Goal: Navigation & Orientation: Find specific page/section

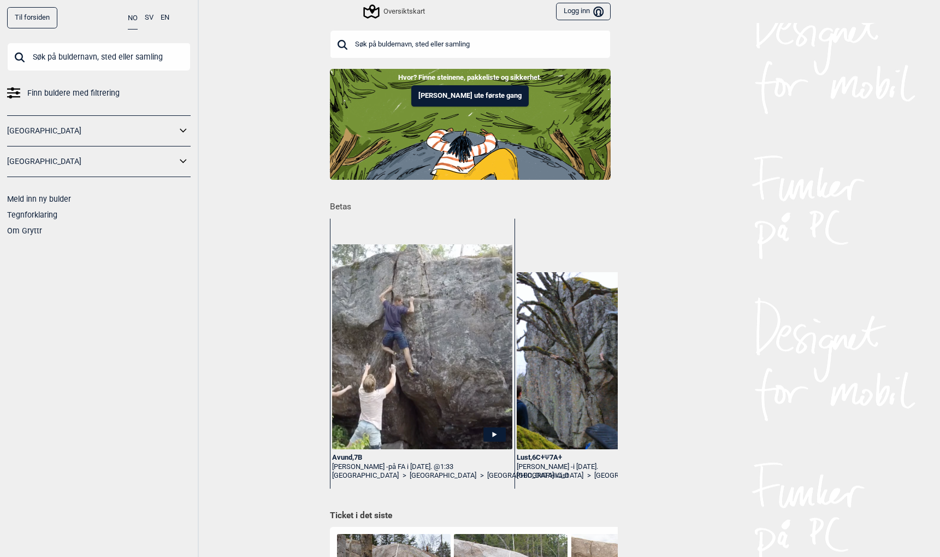
scroll to position [0, 80]
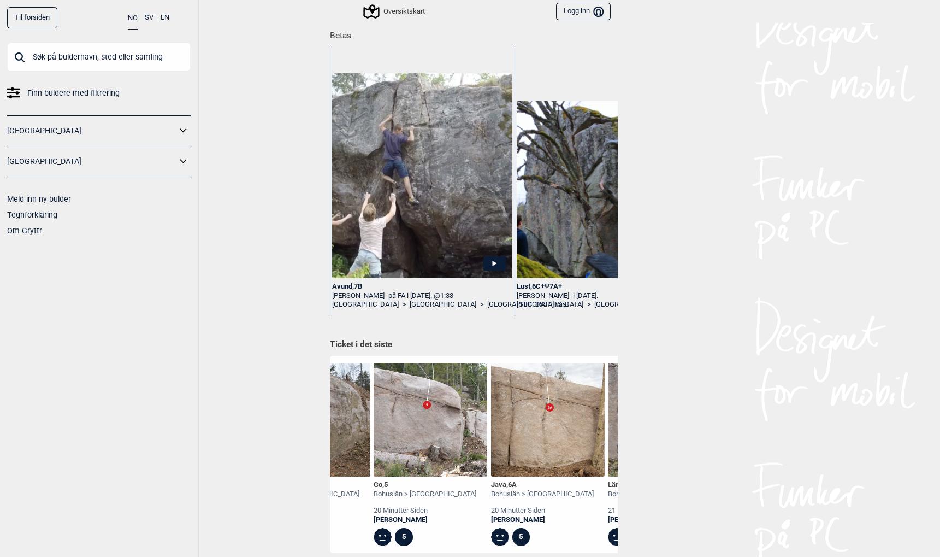
click at [345, 284] on div "Avund , 7B" at bounding box center [422, 286] width 180 height 9
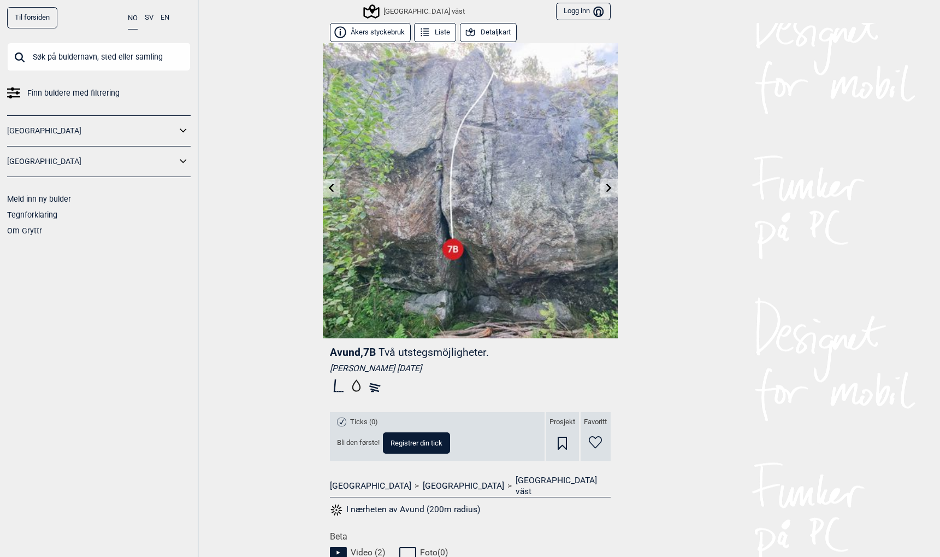
click at [378, 32] on button "Åkers styckebruk" at bounding box center [370, 32] width 81 height 19
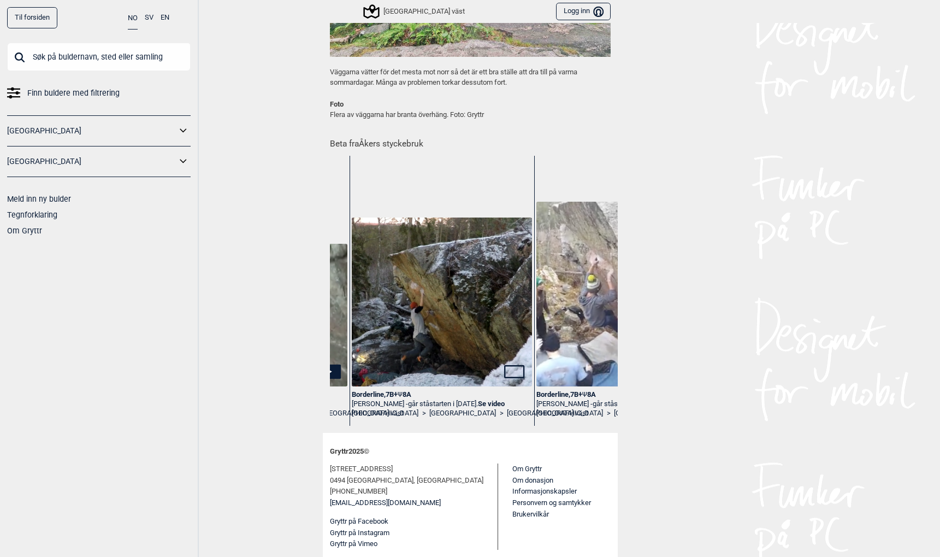
scroll to position [0, 9313]
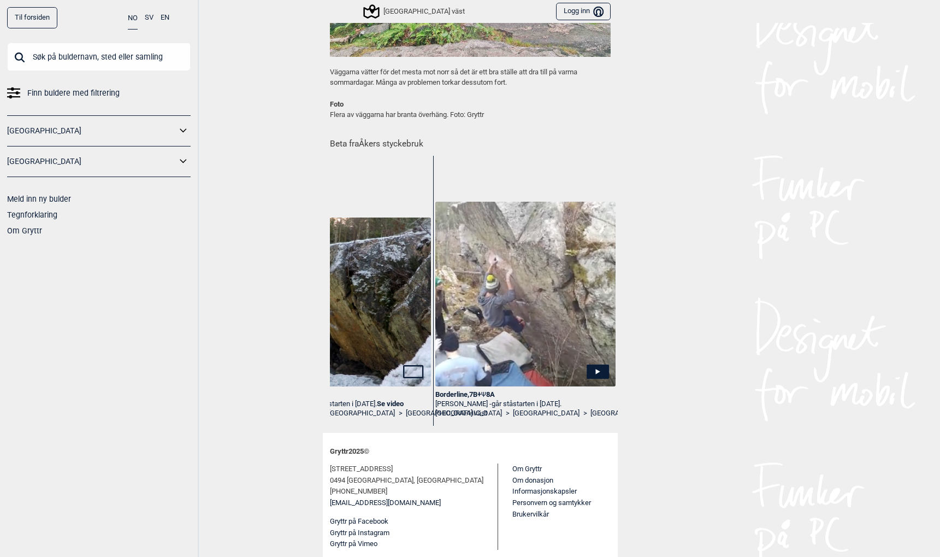
click at [32, 17] on link "Til forsiden" at bounding box center [32, 17] width 50 height 21
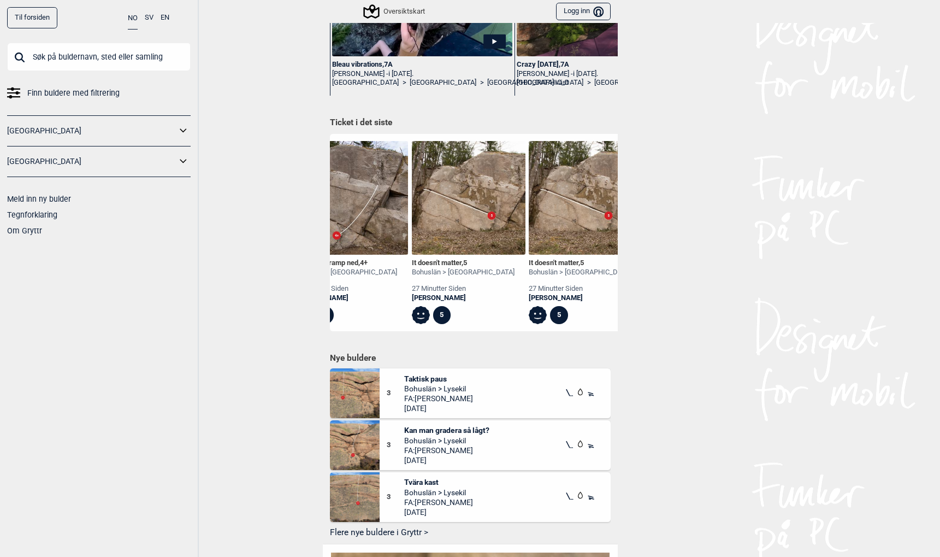
scroll to position [0, 749]
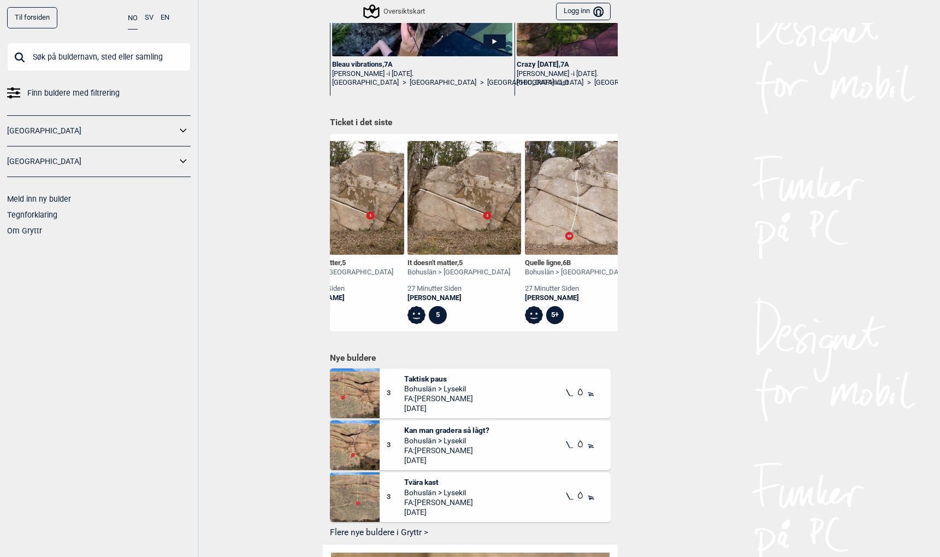
click at [540, 263] on div "Quelle ligne , 6B" at bounding box center [576, 262] width 103 height 9
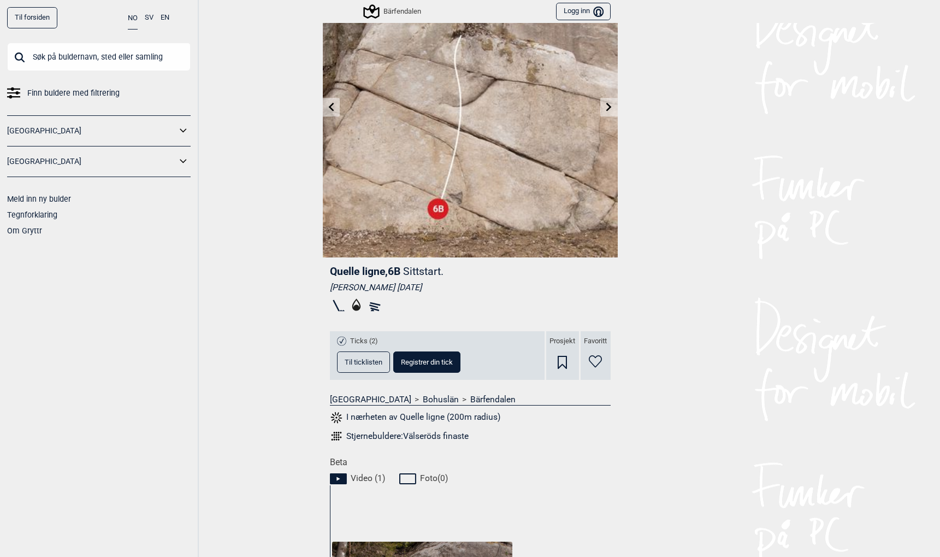
scroll to position [82, 0]
click at [350, 358] on span "Til ticklisten" at bounding box center [364, 360] width 38 height 7
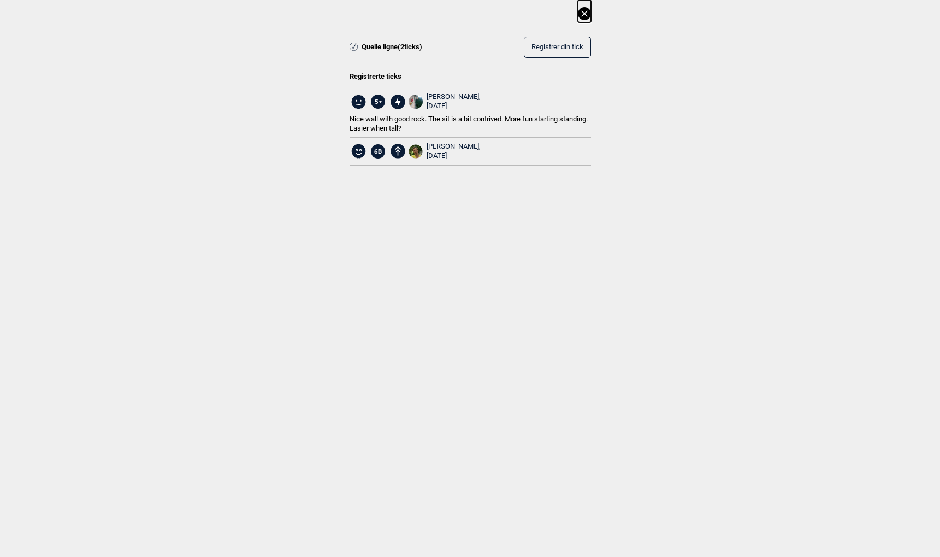
click at [583, 12] on icon at bounding box center [584, 13] width 13 height 13
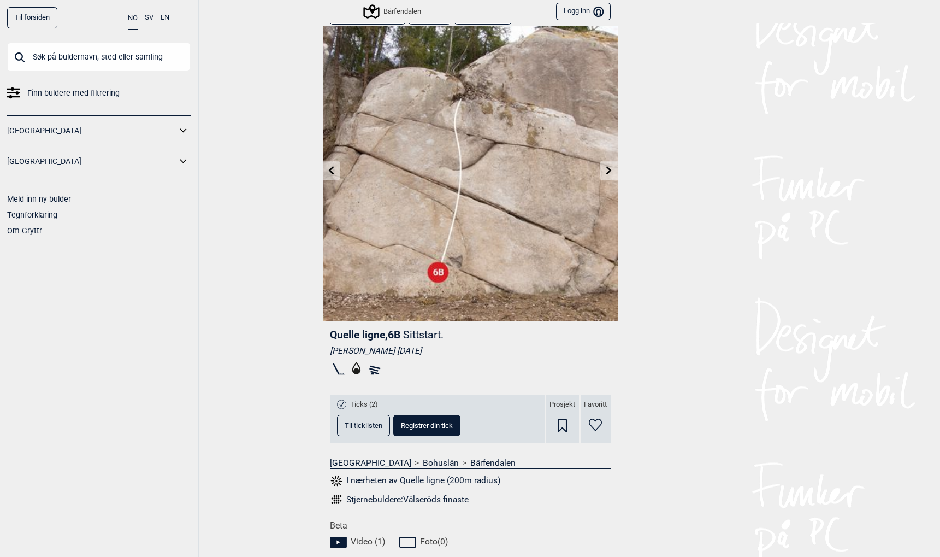
scroll to position [0, 0]
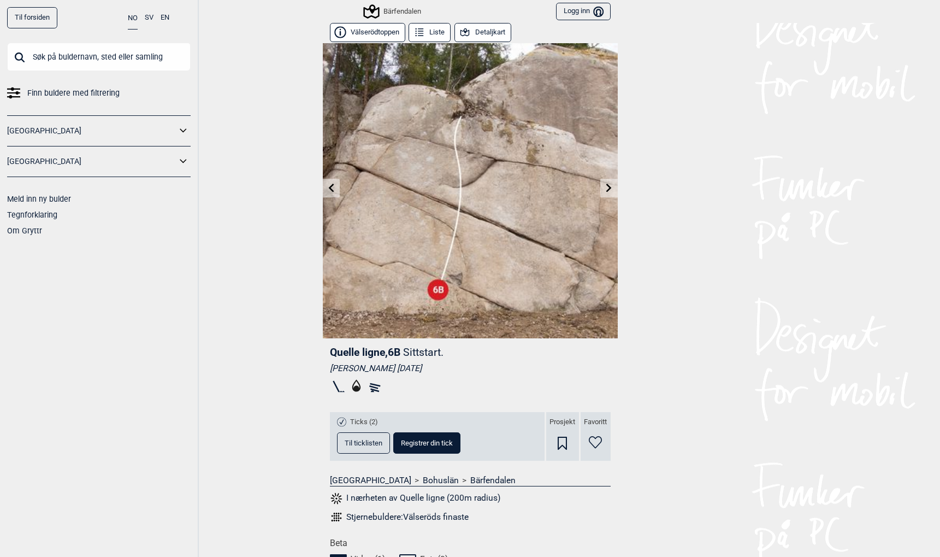
click at [32, 17] on link "Til forsiden" at bounding box center [32, 17] width 50 height 21
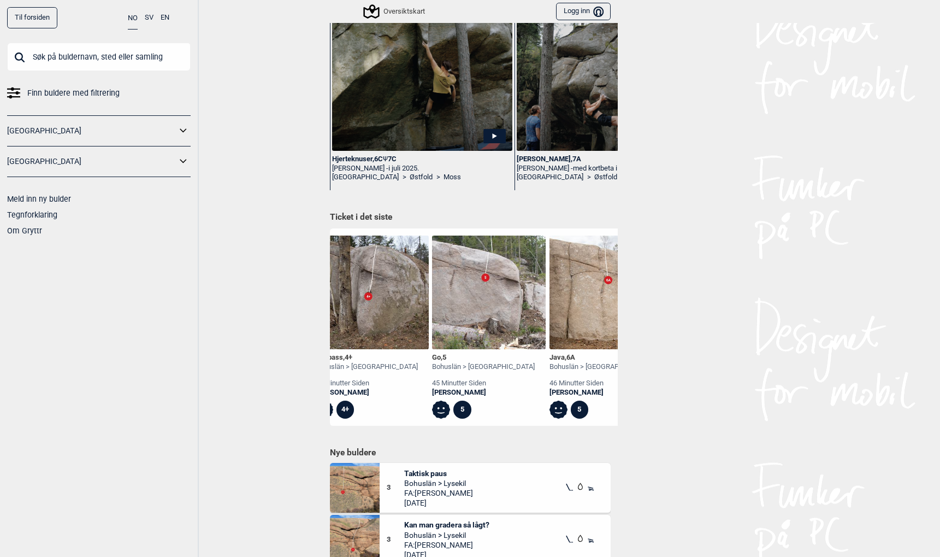
scroll to position [0, 32]
